Goal: Use online tool/utility: Utilize a website feature to perform a specific function

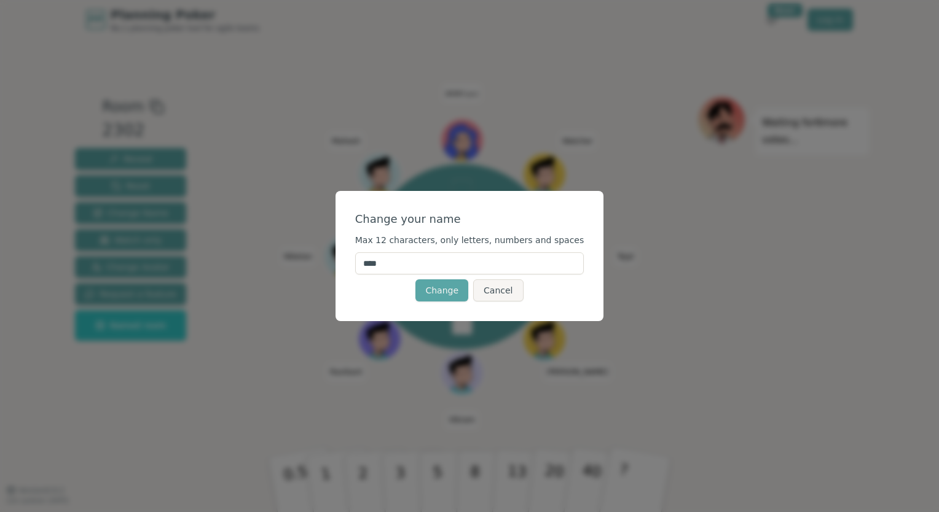
click at [393, 270] on input "****" at bounding box center [469, 263] width 229 height 22
type input "*******"
click at [445, 296] on button "Change" at bounding box center [441, 291] width 53 height 22
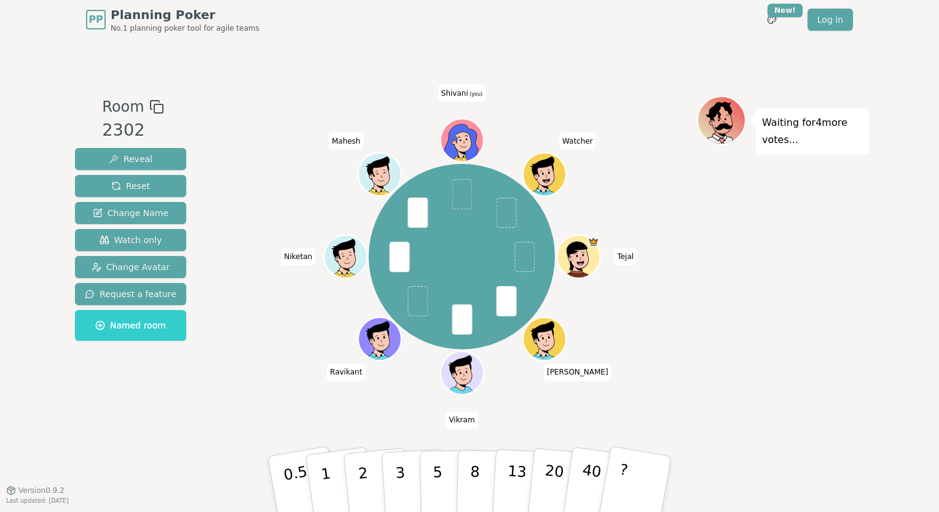
click at [460, 140] on ellipse at bounding box center [460, 140] width 2 height 2
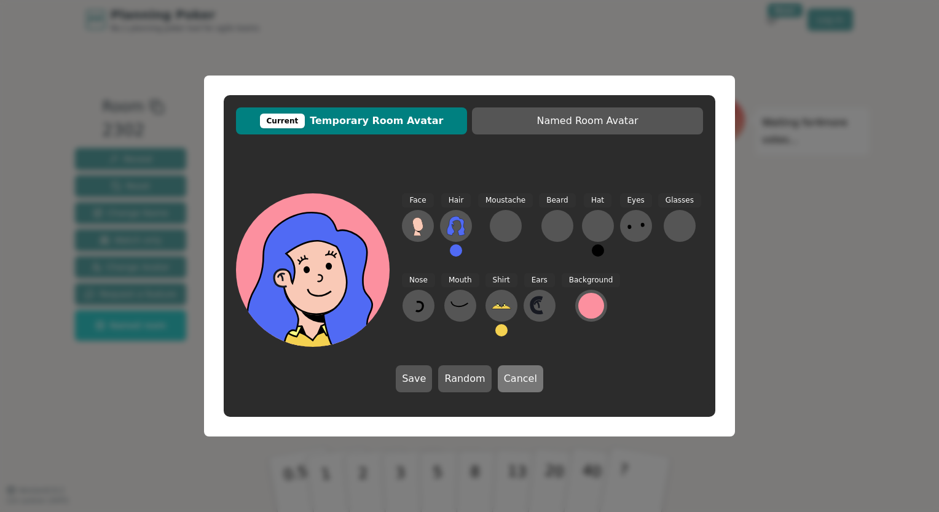
click at [517, 379] on button "Cancel" at bounding box center [520, 379] width 45 height 27
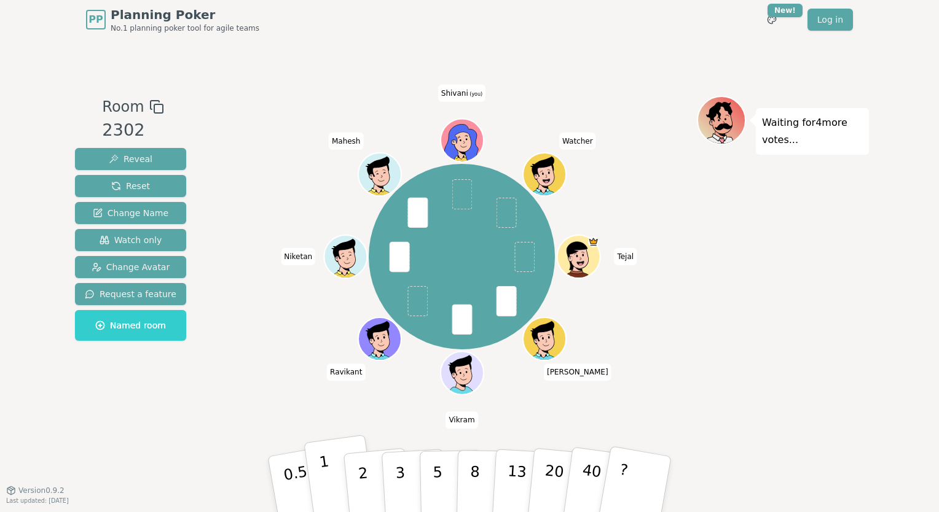
click at [316, 466] on button "1" at bounding box center [339, 485] width 73 height 100
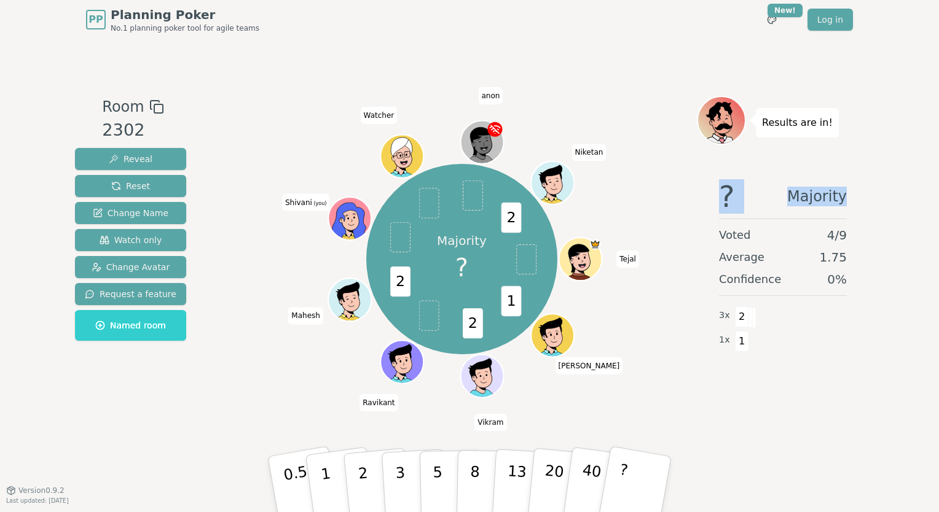
drag, startPoint x: 938, startPoint y: 122, endPoint x: 941, endPoint y: 166, distance: 44.3
click at [938, 166] on html "PP Planning Poker No.1 planning poker tool for agile teams Toggle theme New! Lo…" at bounding box center [469, 256] width 939 height 512
click at [367, 480] on button "2" at bounding box center [377, 485] width 70 height 98
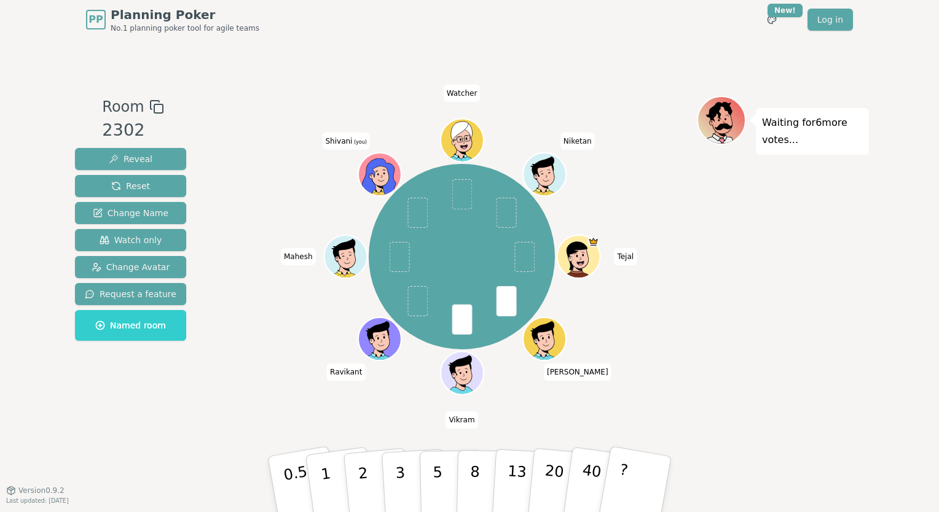
click at [507, 304] on span at bounding box center [506, 301] width 20 height 30
click at [133, 153] on span "Reveal" at bounding box center [131, 159] width 44 height 12
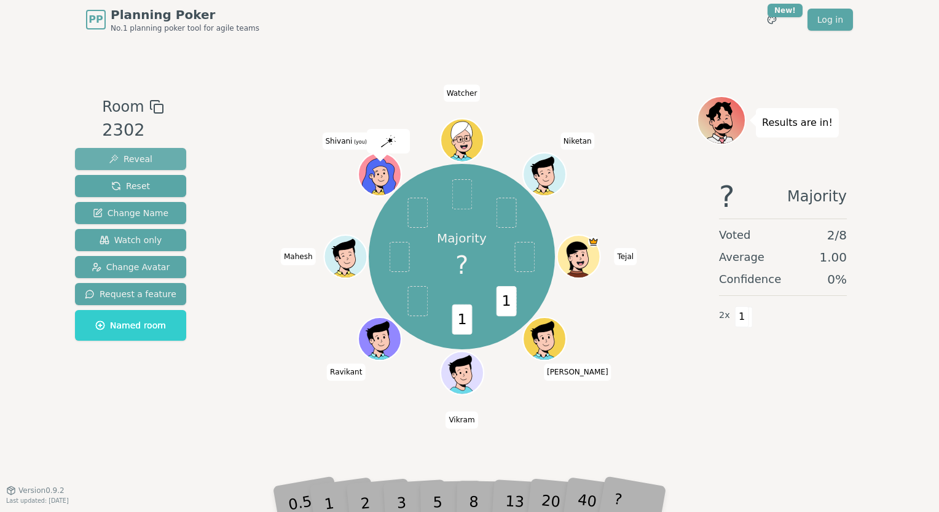
click at [133, 153] on span "Reveal" at bounding box center [131, 159] width 44 height 12
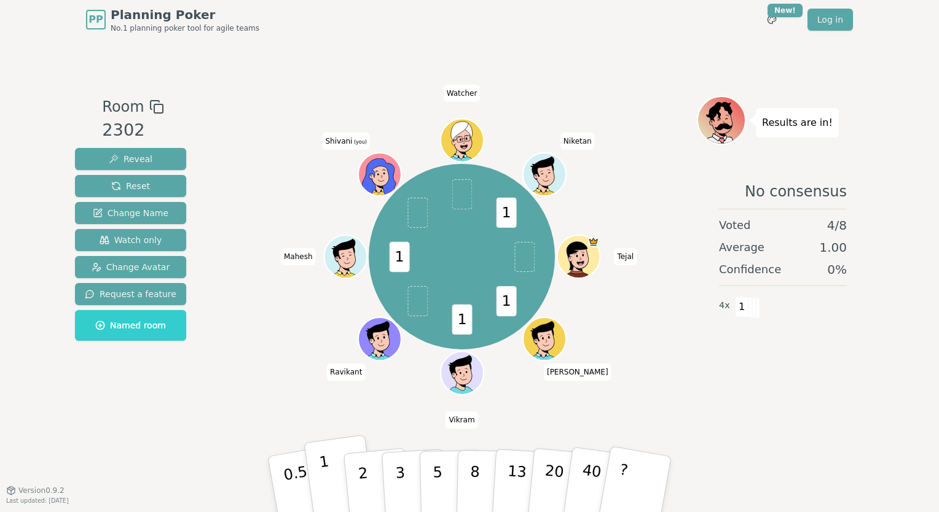
click at [325, 485] on p "1" at bounding box center [327, 486] width 18 height 67
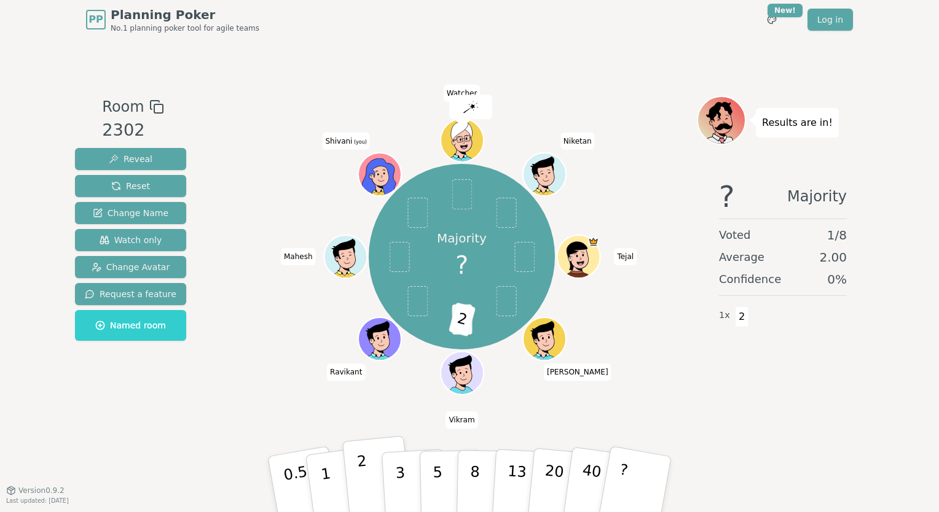
click at [369, 489] on button "2" at bounding box center [377, 485] width 70 height 98
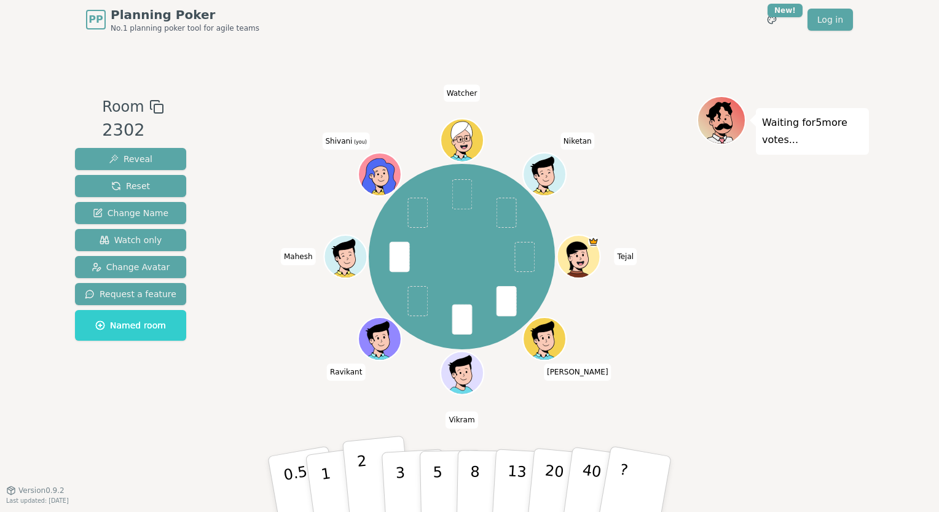
click at [366, 487] on p "2" at bounding box center [364, 486] width 16 height 67
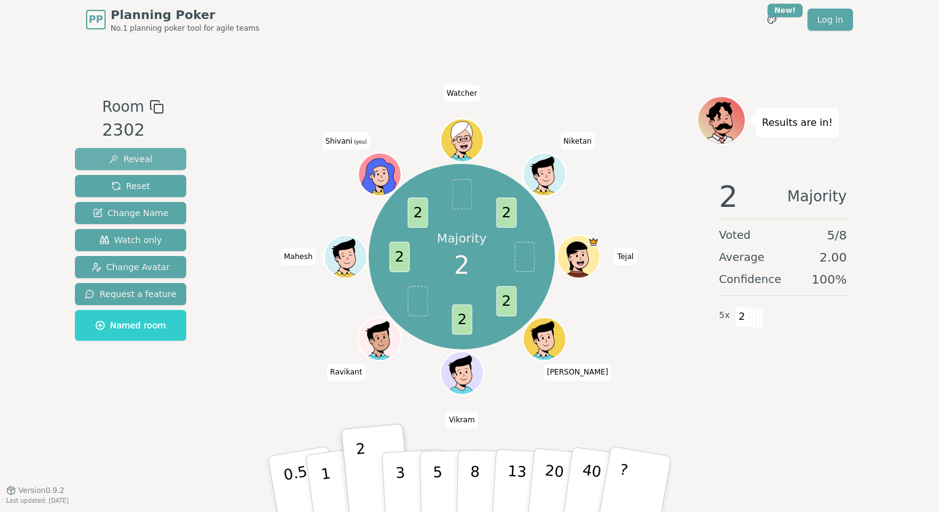
click at [144, 161] on span "Reveal" at bounding box center [131, 159] width 44 height 12
click at [380, 146] on img at bounding box center [387, 141] width 15 height 12
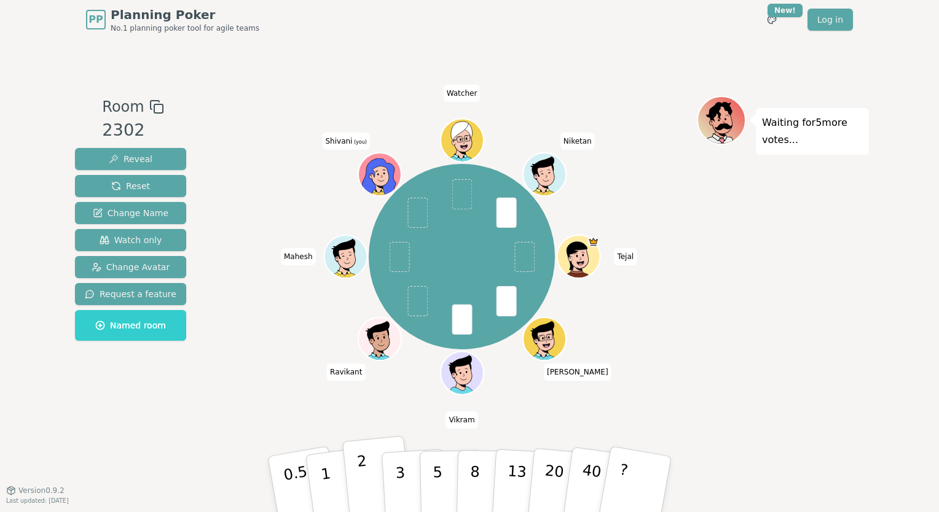
click at [364, 491] on p "2" at bounding box center [364, 486] width 16 height 67
